Goal: Task Accomplishment & Management: Use online tool/utility

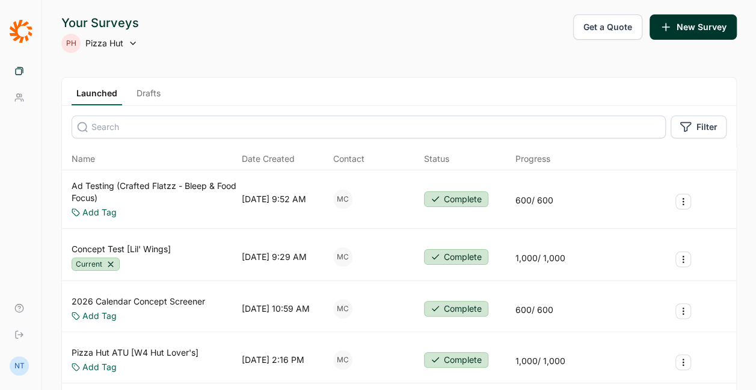
click at [689, 22] on button "New Survey" at bounding box center [693, 26] width 87 height 25
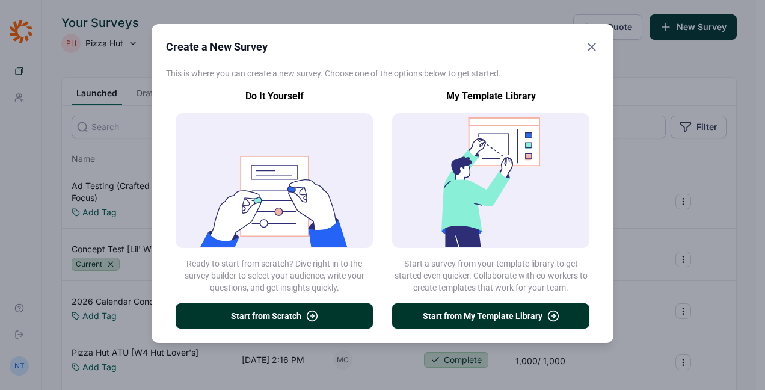
click at [310, 311] on use "button" at bounding box center [312, 316] width 10 height 10
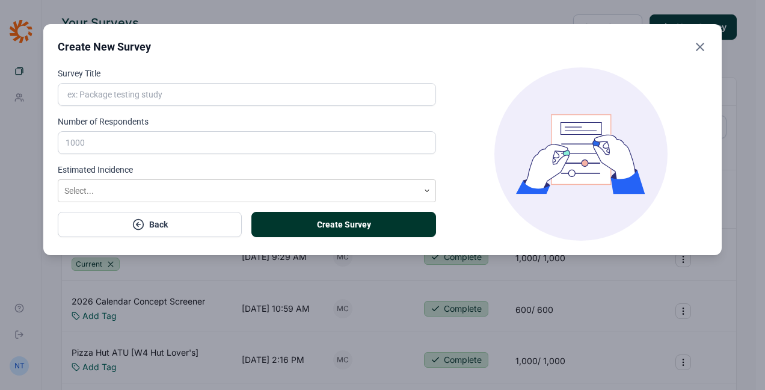
click at [191, 88] on input "Survey Title" at bounding box center [247, 94] width 378 height 23
type input "[PERSON_NAME] ex"
click at [130, 145] on input "Number of Respondents" at bounding box center [247, 142] width 378 height 23
type input "600"
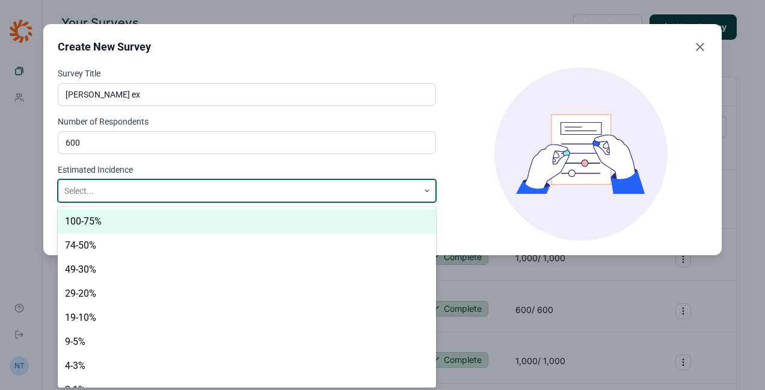
click at [147, 192] on div at bounding box center [238, 190] width 348 height 15
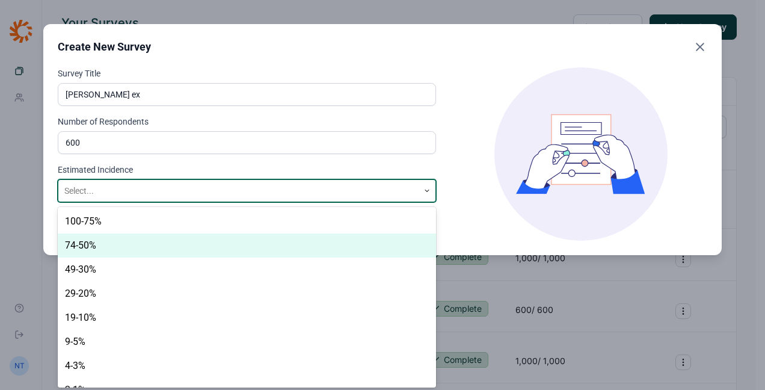
click at [116, 241] on div "74-50%" at bounding box center [247, 245] width 378 height 24
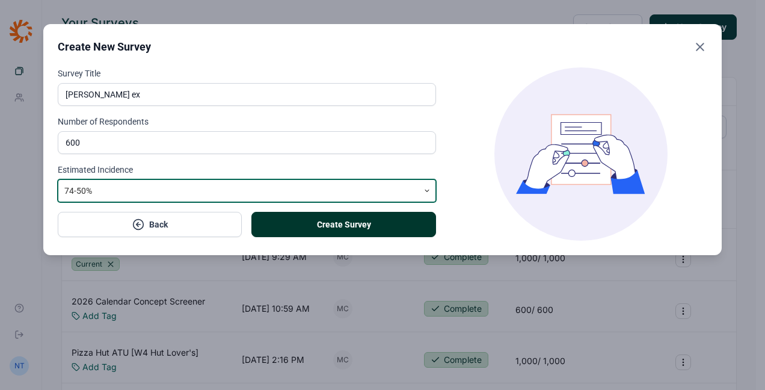
click at [302, 212] on button "Create Survey" at bounding box center [343, 224] width 184 height 25
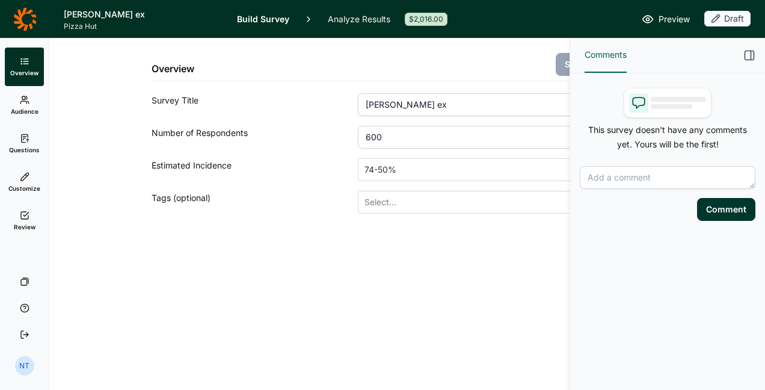
click at [49, 182] on div "Overview Save Changes Survey Title [PERSON_NAME] ex Number of Respondents 600 E…" at bounding box center [392, 214] width 686 height 351
click at [25, 180] on icon at bounding box center [25, 177] width 10 height 10
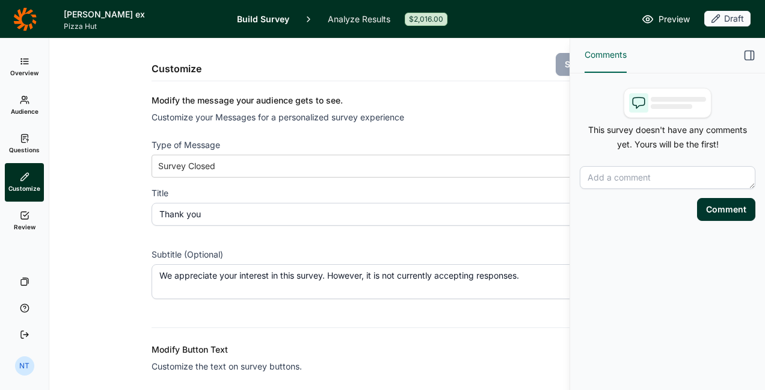
click at [23, 142] on use at bounding box center [24, 138] width 7 height 8
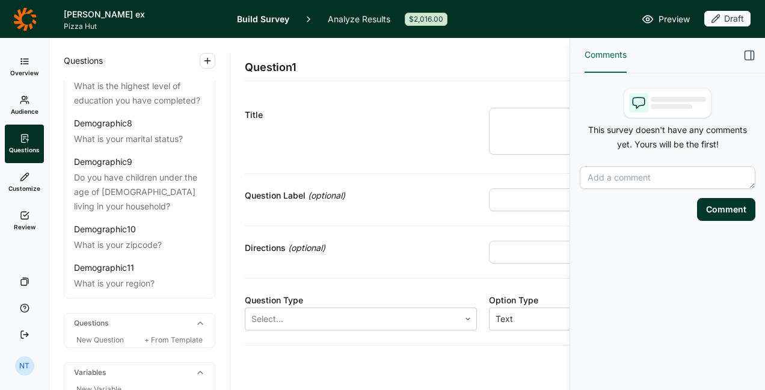
scroll to position [424, 0]
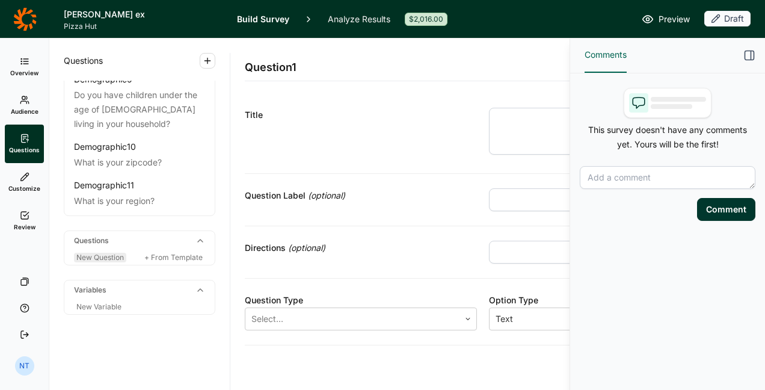
click at [99, 253] on span "New Question" at bounding box center [100, 257] width 48 height 9
click at [107, 255] on span "New Question" at bounding box center [100, 257] width 48 height 9
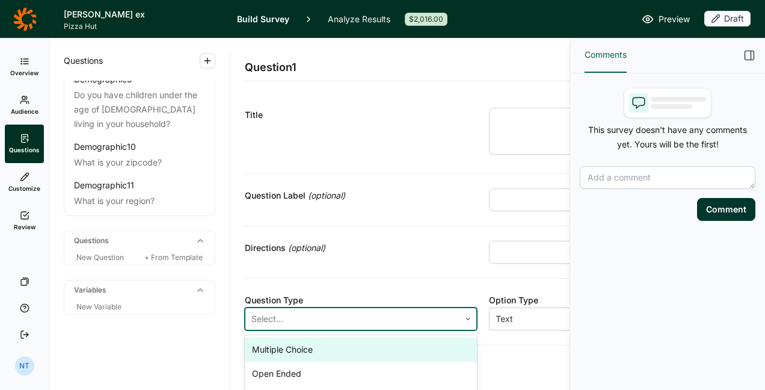
click at [355, 319] on div at bounding box center [352, 318] width 202 height 17
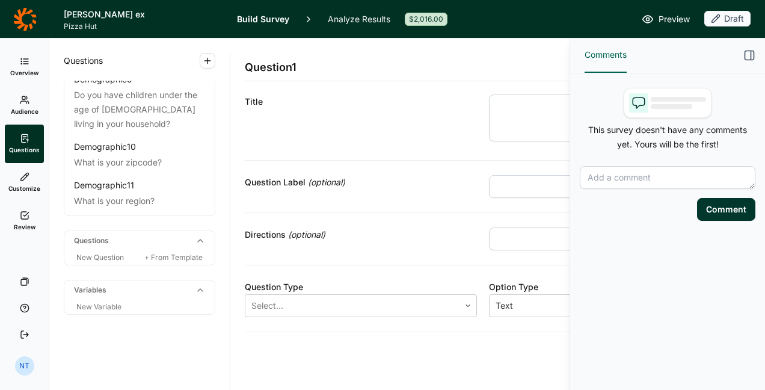
scroll to position [11, 0]
click at [433, 119] on div "Title" at bounding box center [361, 122] width 232 height 51
click at [750, 52] on icon "button" at bounding box center [750, 55] width 12 height 12
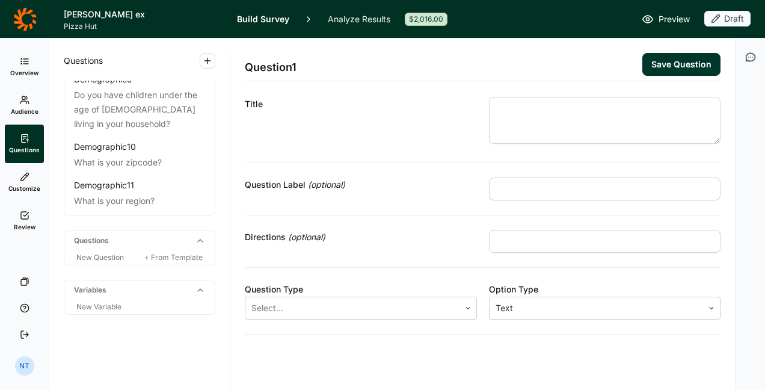
scroll to position [0, 0]
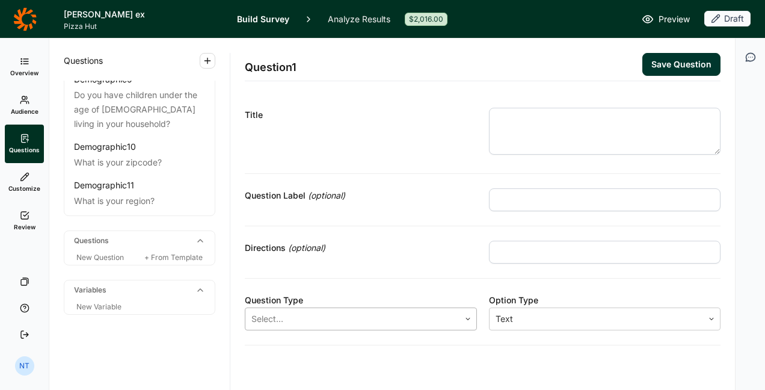
click at [409, 316] on div at bounding box center [352, 318] width 202 height 17
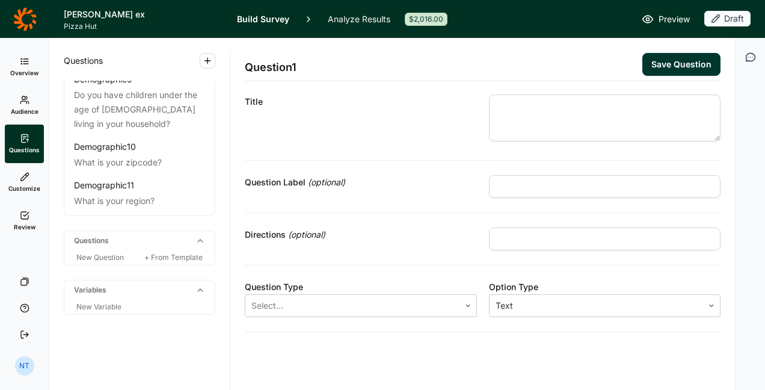
scroll to position [11, 0]
click at [510, 334] on div "Question 1 Save Question Title Question Label (optional) Directions (optional) …" at bounding box center [482, 214] width 505 height 351
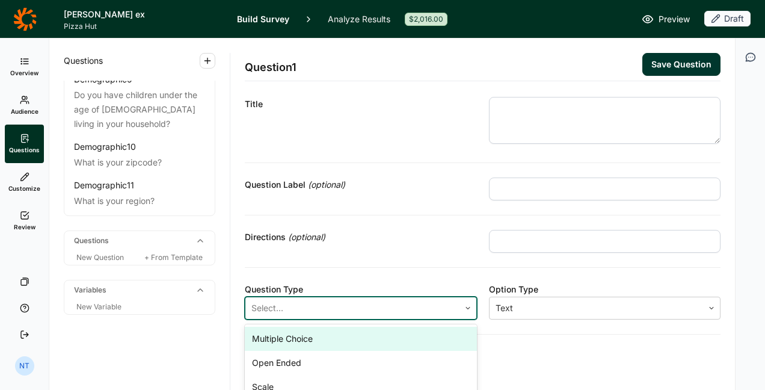
click at [443, 311] on div at bounding box center [352, 308] width 202 height 17
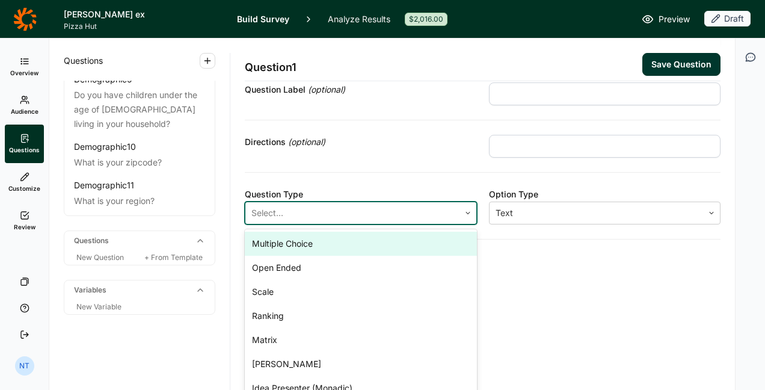
scroll to position [116, 0]
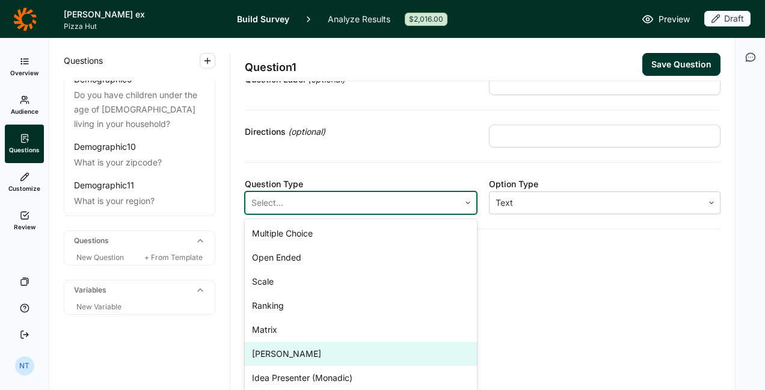
click at [346, 349] on div "[PERSON_NAME]" at bounding box center [361, 354] width 232 height 24
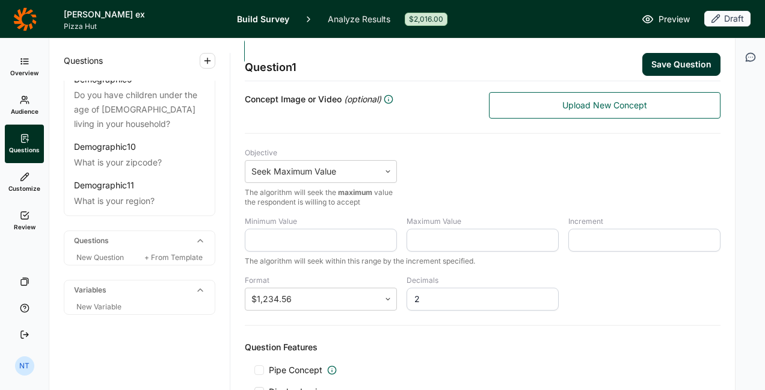
scroll to position [285, 0]
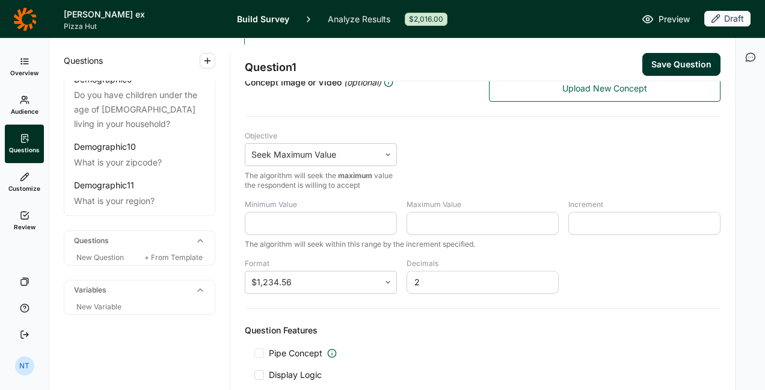
click at [396, 286] on div "Minimum Value Maximum Value Increment The algorithm will seek within this range…" at bounding box center [483, 247] width 476 height 94
click at [457, 182] on div "Objective Seek Maximum Value The algorithm will seek the maximum value the resp…" at bounding box center [483, 160] width 476 height 59
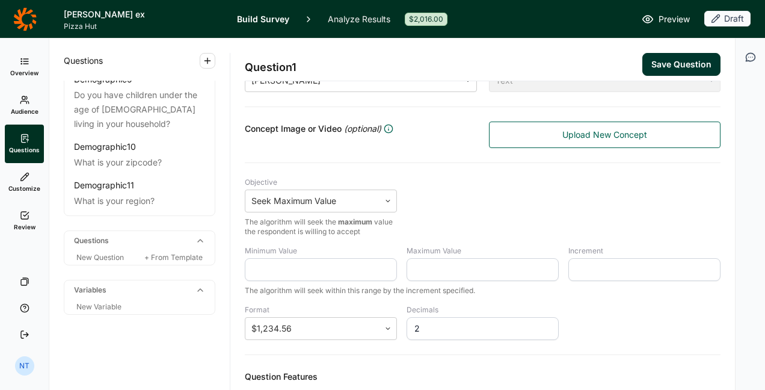
scroll to position [212, 0]
